Goal: Information Seeking & Learning: Learn about a topic

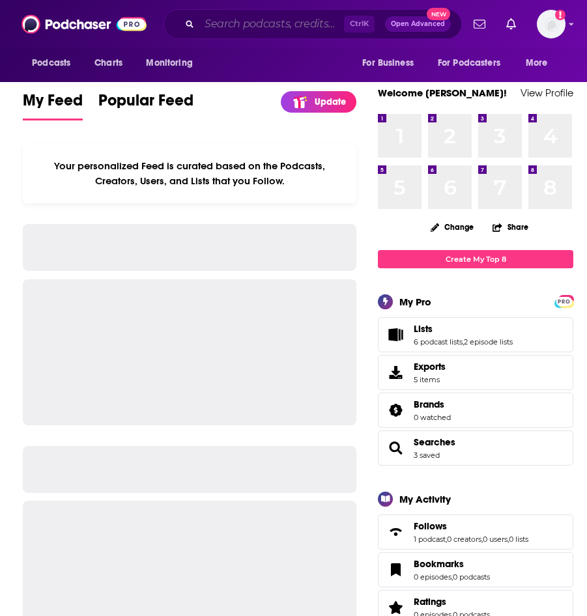
click at [215, 33] on input "Search podcasts, credits, & more..." at bounding box center [271, 24] width 145 height 21
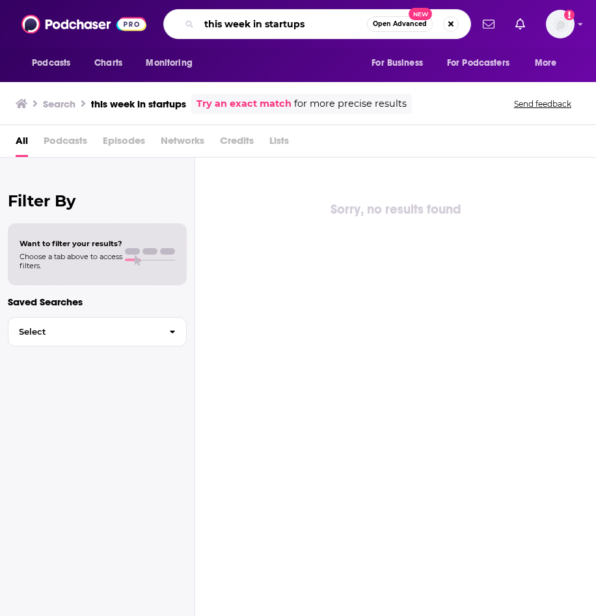
click at [303, 24] on input "this week in startups" at bounding box center [283, 24] width 168 height 21
click at [304, 24] on input "this week in startups" at bounding box center [283, 24] width 168 height 21
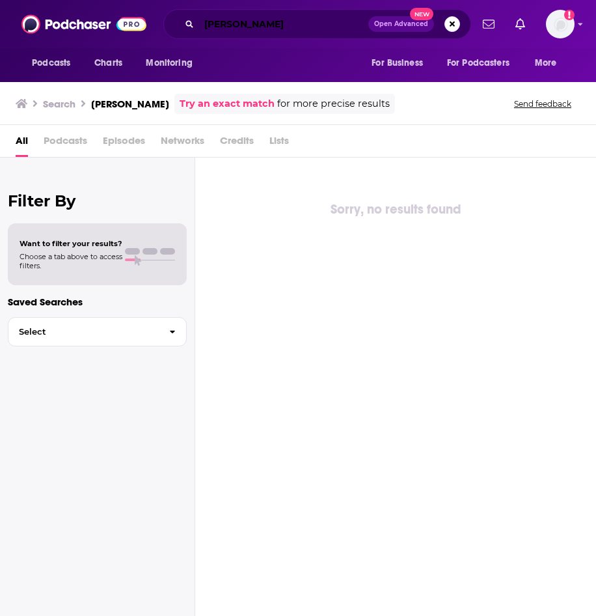
click at [258, 25] on input "[PERSON_NAME]" at bounding box center [283, 24] width 169 height 21
click at [252, 23] on input "[PERSON_NAME]" at bounding box center [283, 24] width 169 height 21
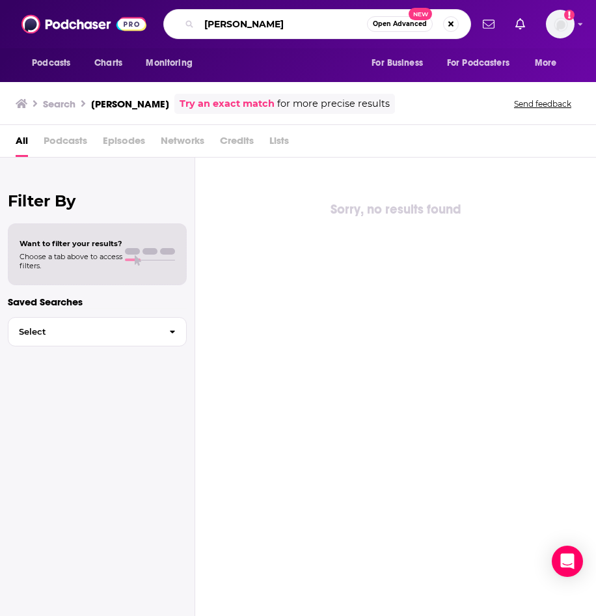
click at [252, 23] on input "[PERSON_NAME]" at bounding box center [283, 24] width 168 height 21
type input "the all in podcast"
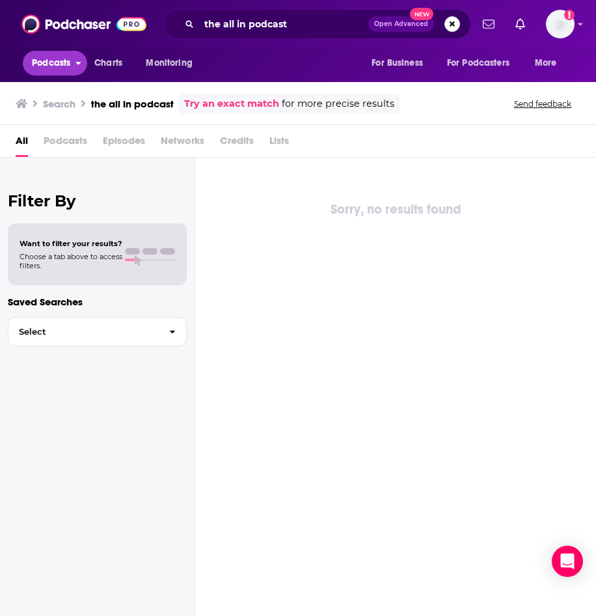
click at [43, 53] on button "Podcasts" at bounding box center [55, 63] width 64 height 25
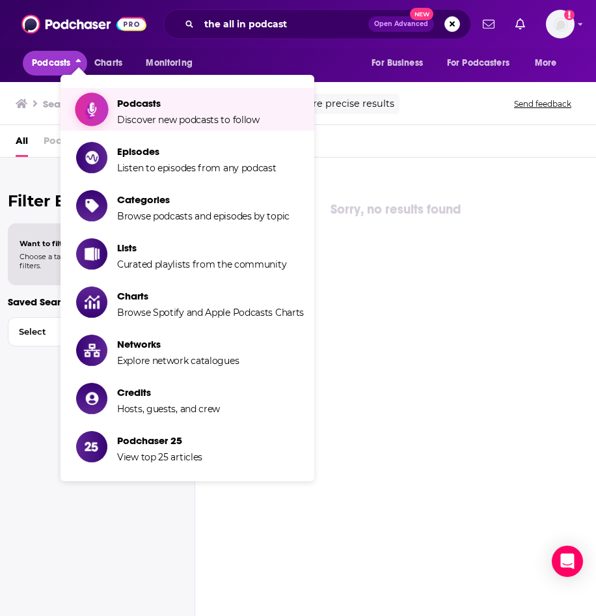
click at [176, 115] on span "Discover new podcasts to follow" at bounding box center [188, 120] width 143 height 12
